Goal: Find specific page/section: Find specific page/section

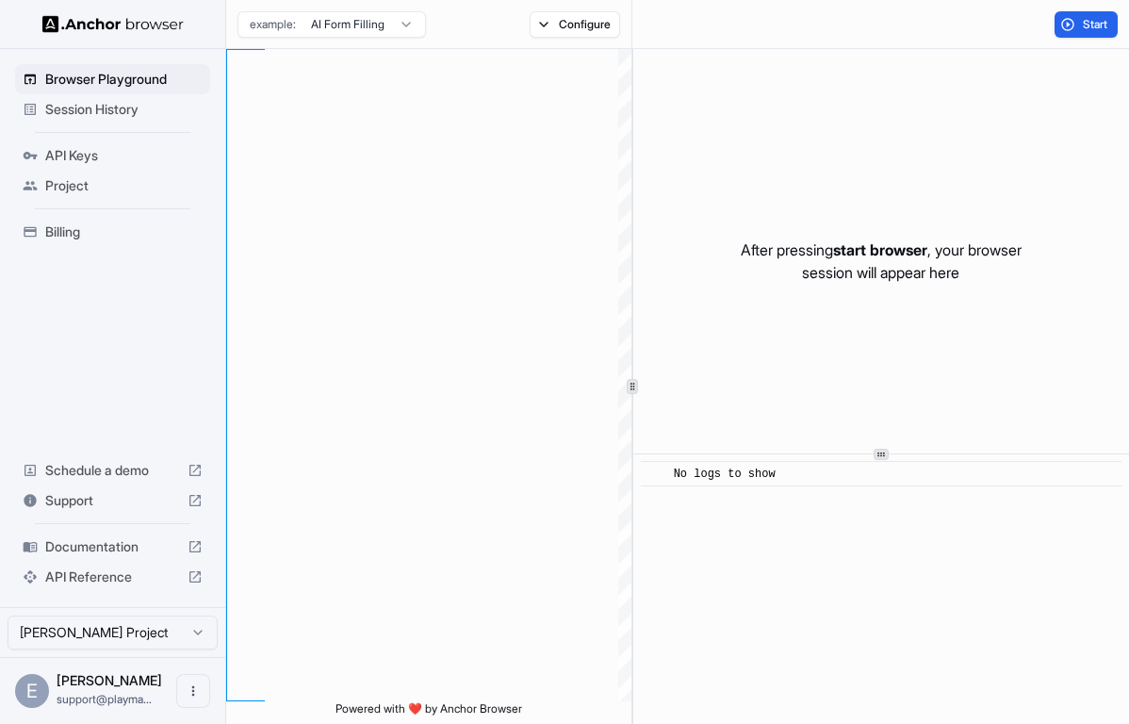
scroll to position [136, 0]
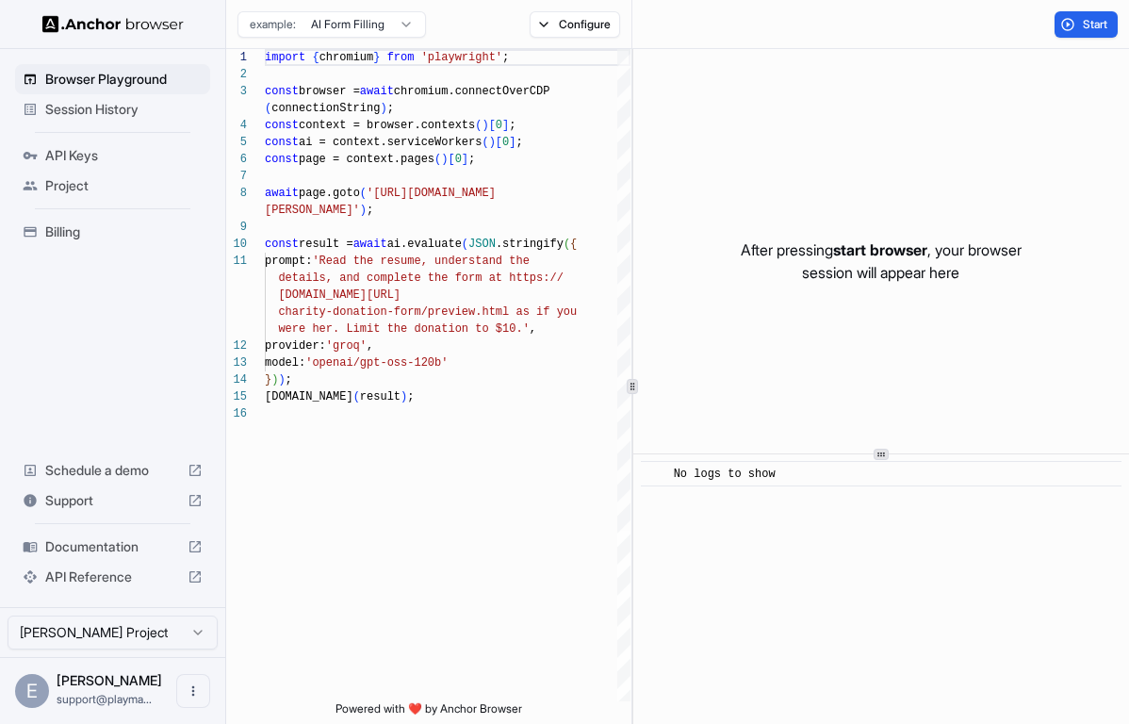
click at [108, 108] on span "Session History" at bounding box center [123, 109] width 157 height 19
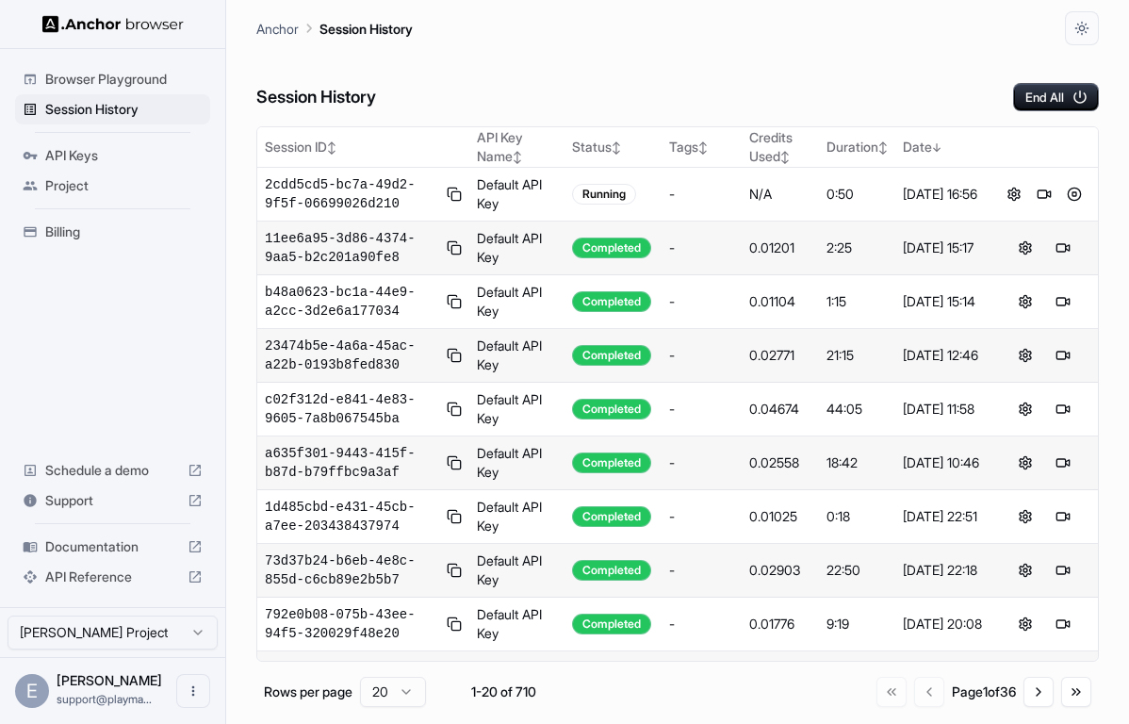
click at [517, 56] on div "Session History End All" at bounding box center [677, 78] width 842 height 66
click at [1040, 200] on button at bounding box center [1044, 194] width 23 height 23
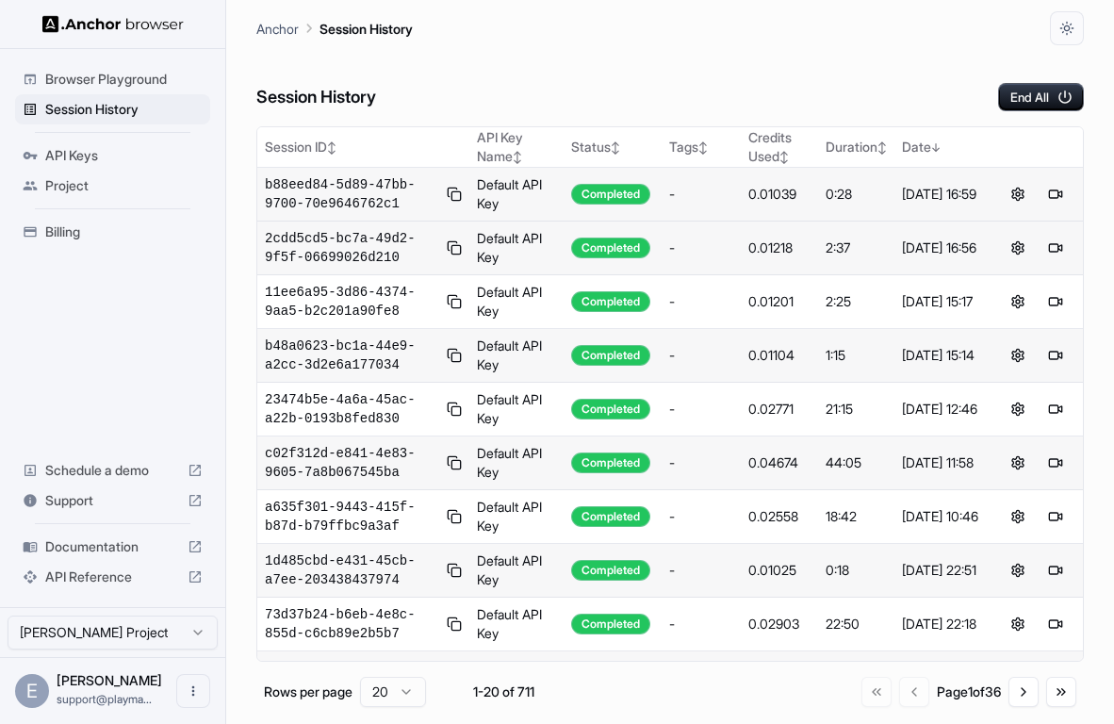
click at [1103, 160] on main "Anchor Session History Session History End All Session ID ↕ API Key Name ↕ Stat…" at bounding box center [670, 362] width 888 height 724
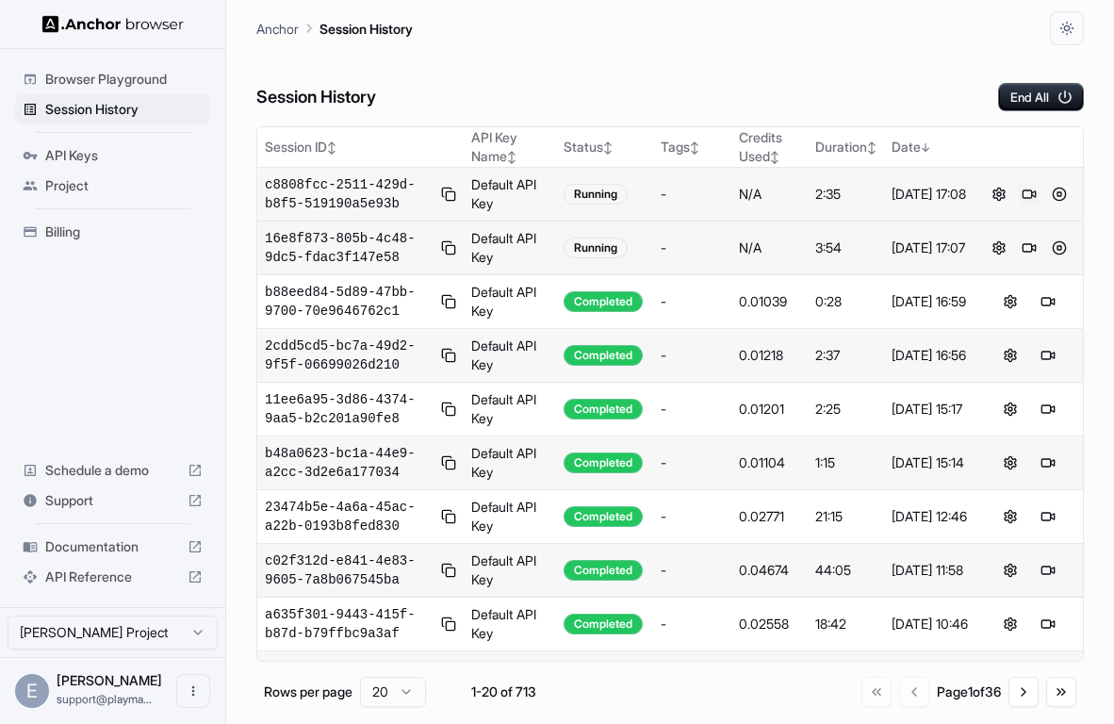
click at [1035, 196] on button at bounding box center [1029, 194] width 23 height 23
click at [1027, 248] on button at bounding box center [1029, 248] width 23 height 23
click at [1060, 247] on button at bounding box center [1059, 248] width 23 height 23
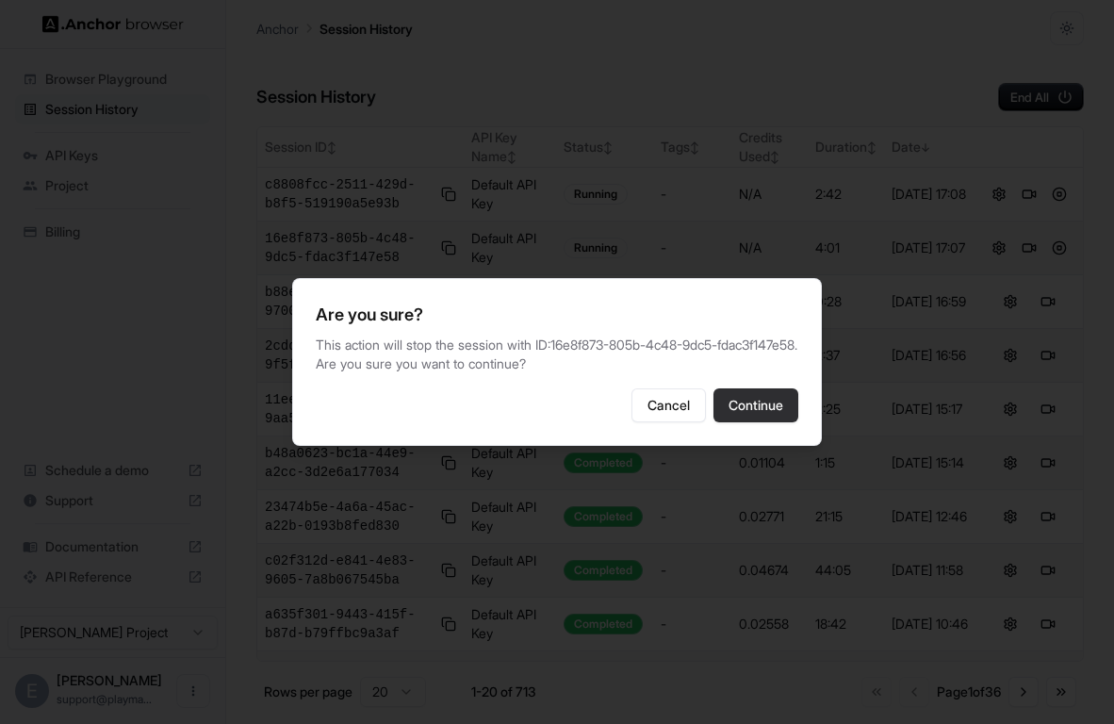
click at [767, 408] on button "Continue" at bounding box center [755, 405] width 85 height 34
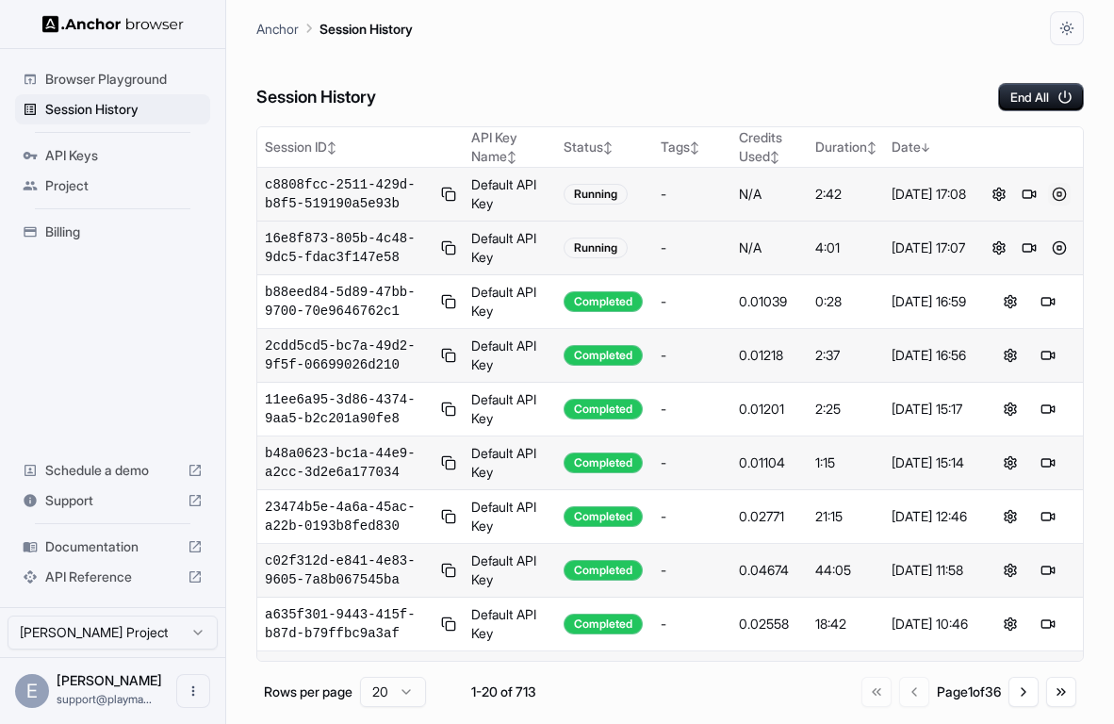
click at [1064, 190] on button at bounding box center [1059, 194] width 23 height 23
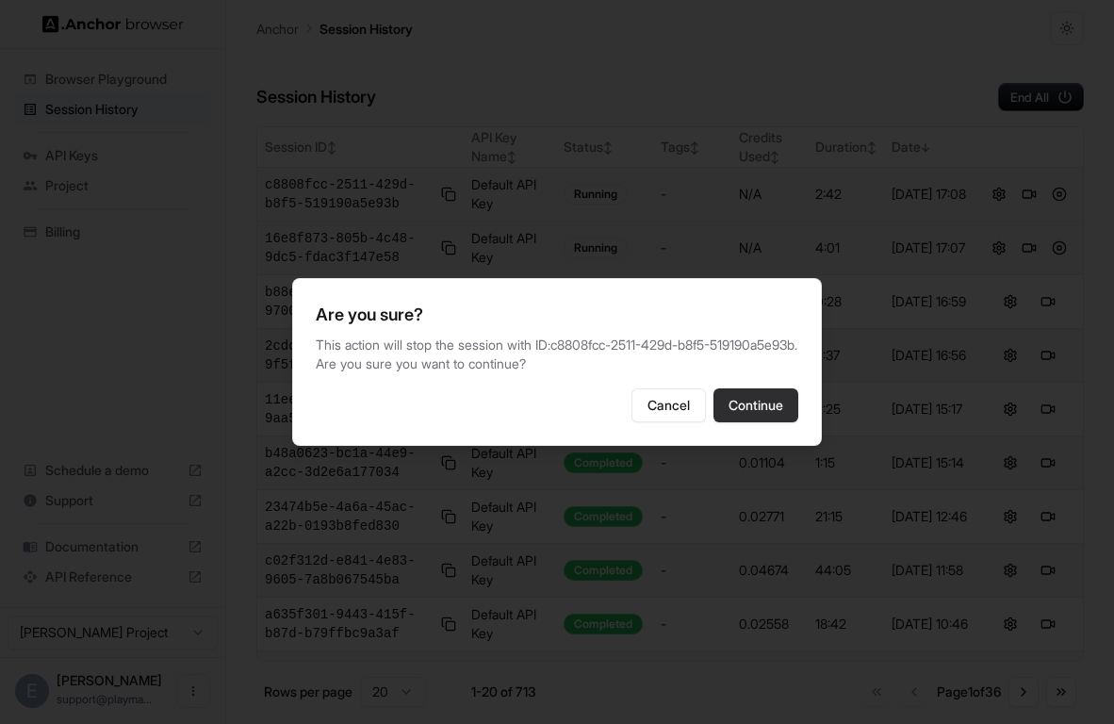
click at [757, 422] on button "Continue" at bounding box center [755, 405] width 85 height 34
